Goal: Information Seeking & Learning: Learn about a topic

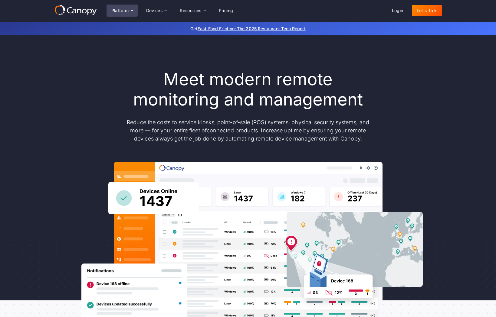
click at [130, 12] on icon at bounding box center [131, 10] width 5 height 5
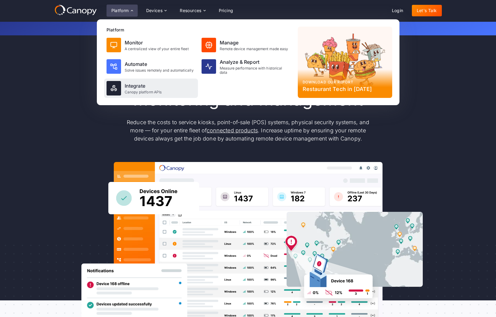
click at [142, 91] on div "Canopy platform APIs" at bounding box center [143, 92] width 37 height 4
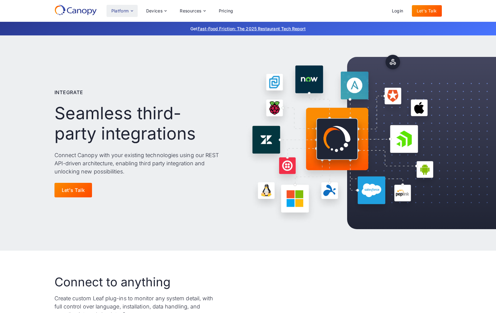
click at [132, 9] on icon at bounding box center [131, 10] width 5 height 5
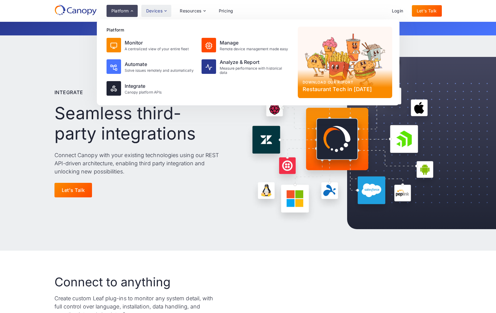
click at [167, 10] on icon at bounding box center [165, 10] width 5 height 5
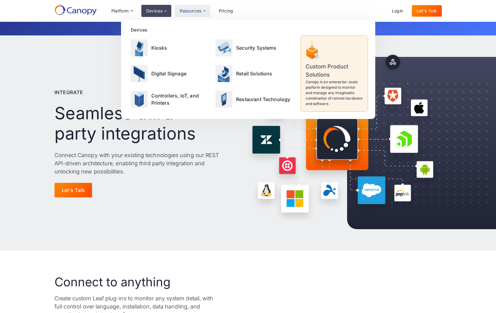
click at [204, 10] on icon at bounding box center [204, 10] width 2 height 1
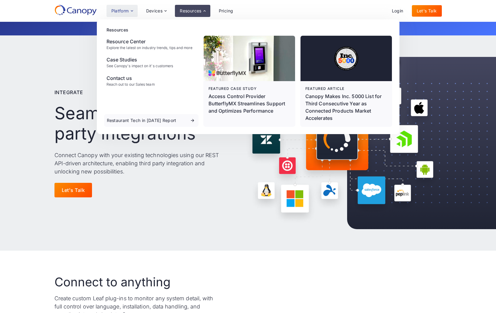
click at [132, 10] on icon at bounding box center [131, 10] width 5 height 5
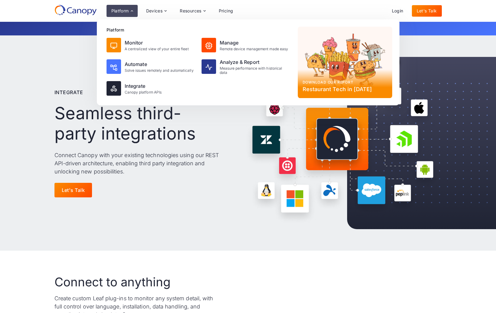
click at [27, 105] on div "Integrate Seamless third-party integrations Connect Canopy with your existing t…" at bounding box center [248, 142] width 496 height 215
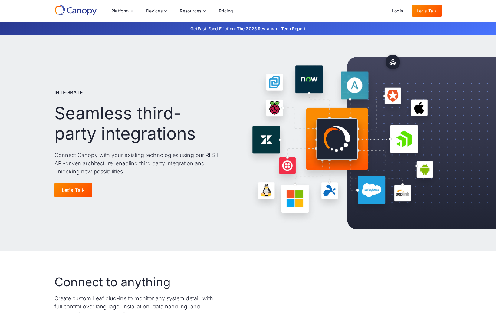
click at [353, 12] on div "Platform Platform Monitor A centralized view of your entire fleet Manage Remote…" at bounding box center [247, 11] width 387 height 13
click at [229, 11] on link "Pricing" at bounding box center [226, 10] width 24 height 11
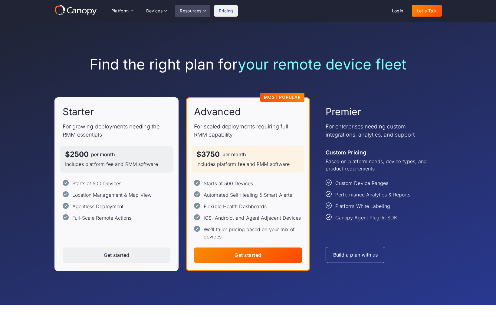
click at [205, 10] on icon at bounding box center [204, 10] width 2 height 1
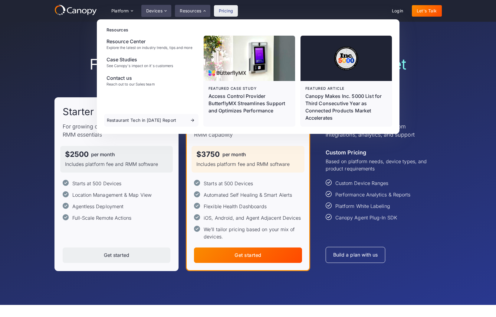
click at [164, 10] on icon at bounding box center [165, 10] width 5 height 5
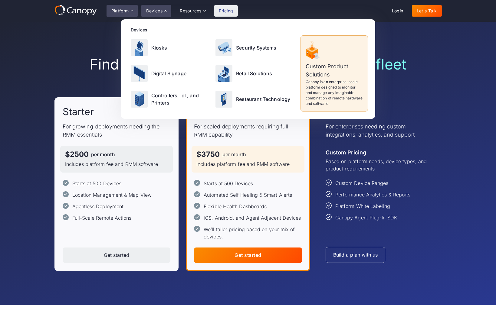
click at [132, 12] on icon at bounding box center [131, 10] width 5 height 5
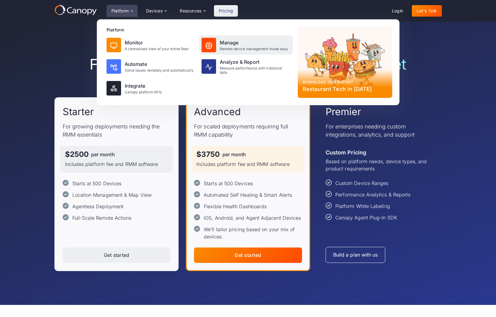
click at [227, 42] on div "Manage" at bounding box center [254, 42] width 69 height 7
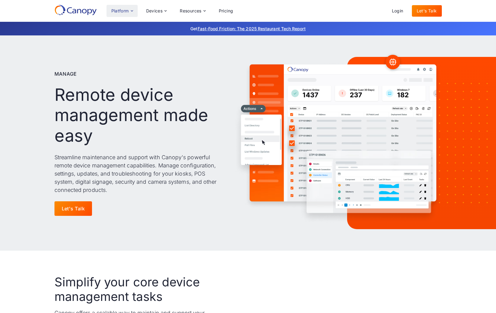
click at [124, 9] on div "Platform" at bounding box center [120, 11] width 18 height 4
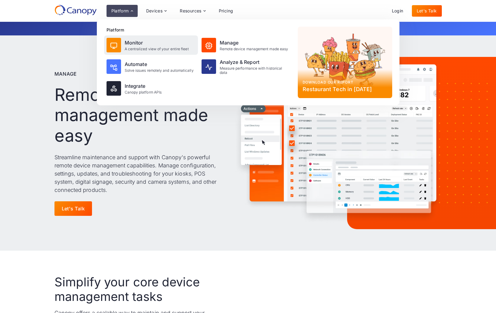
click at [129, 44] on div "Monitor" at bounding box center [157, 42] width 64 height 7
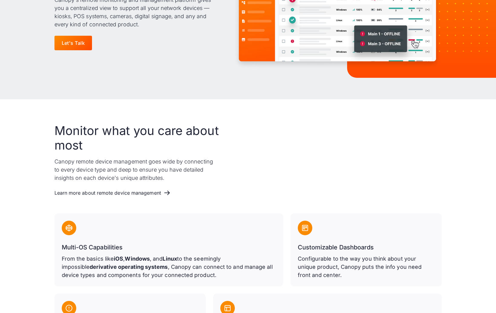
scroll to position [182, 0]
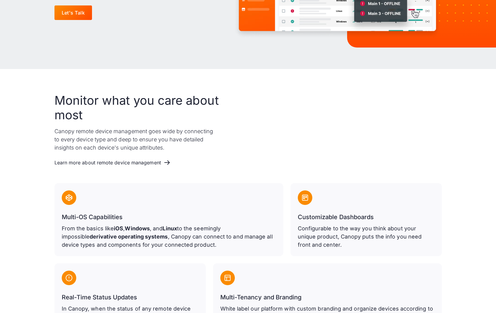
click at [207, 246] on p "From the basics like iOS , Windows , and Linux to the seemingly impossible deri…" at bounding box center [169, 236] width 214 height 25
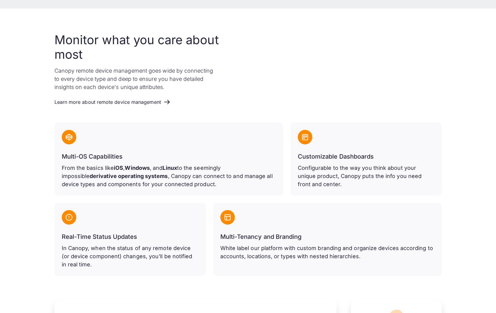
scroll to position [212, 0]
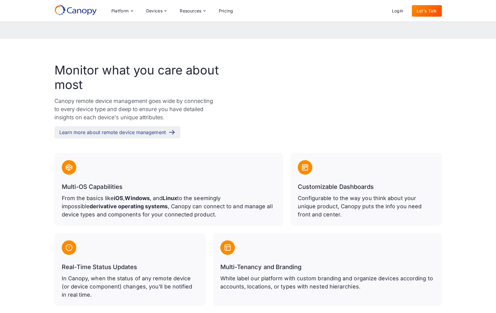
click at [165, 131] on icon at bounding box center [160, 132] width 7 height 7
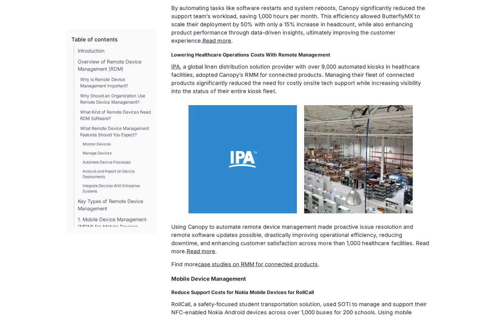
scroll to position [6656, 0]
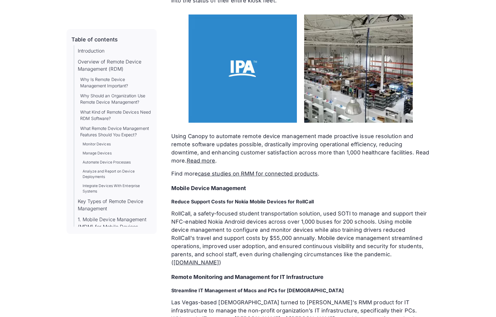
click at [328, 210] on p "RollCall, a safety-focused student transportation solution, used SOTI to manage…" at bounding box center [300, 238] width 258 height 57
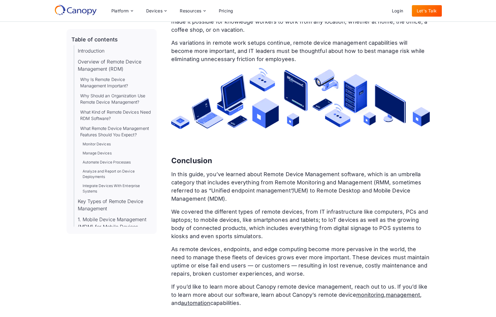
scroll to position [7813, 0]
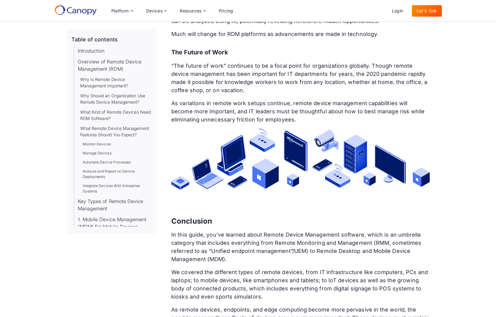
click at [229, 231] on p "In this guide, you’ve learned about Remote Device Management software, which is…" at bounding box center [300, 247] width 258 height 33
